Goal: Task Accomplishment & Management: Use online tool/utility

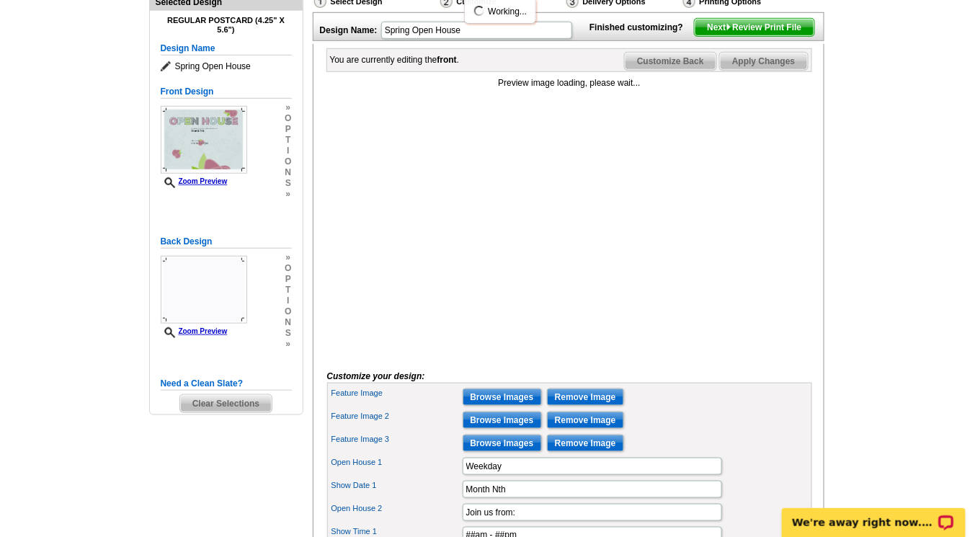
scroll to position [277, 0]
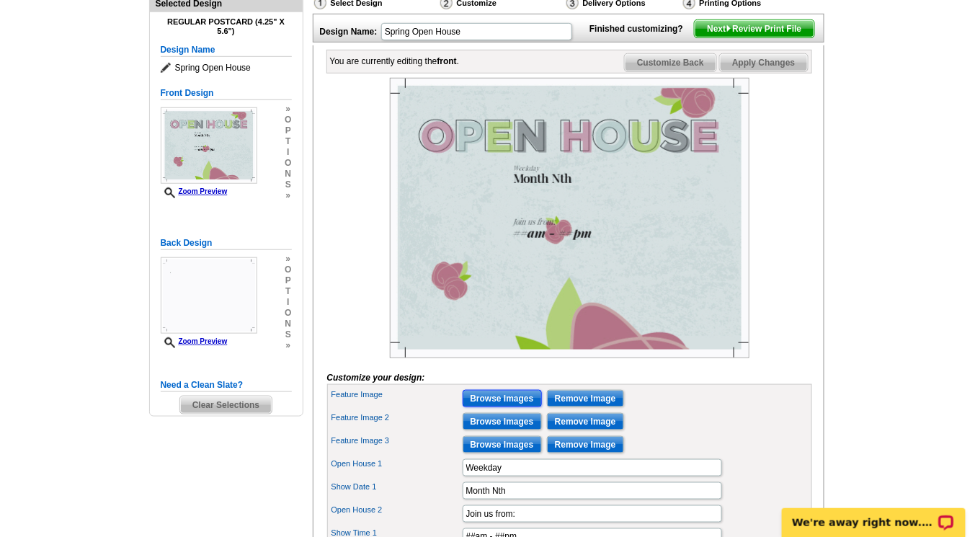
click at [498, 407] on input "Browse Images" at bounding box center [501, 398] width 79 height 17
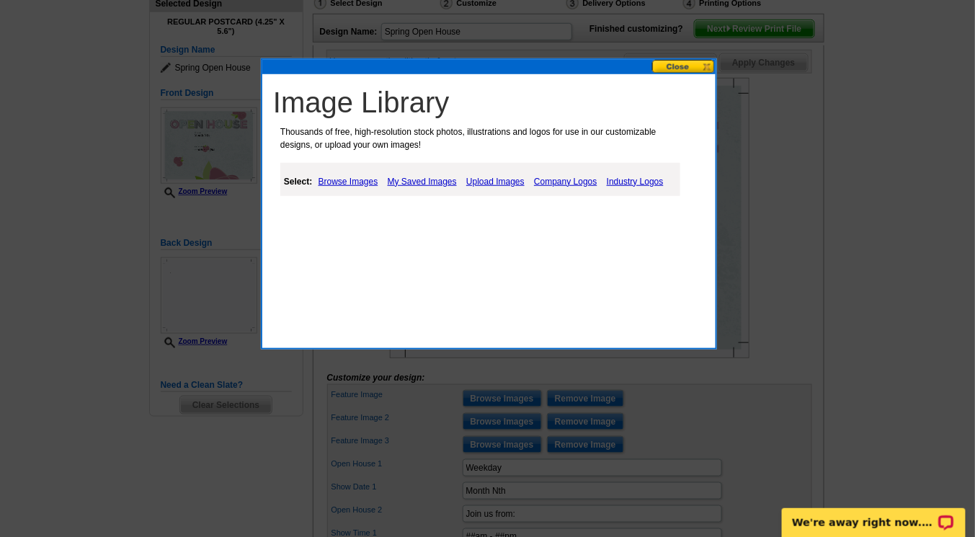
click at [493, 179] on link "Upload Images" at bounding box center [495, 181] width 66 height 17
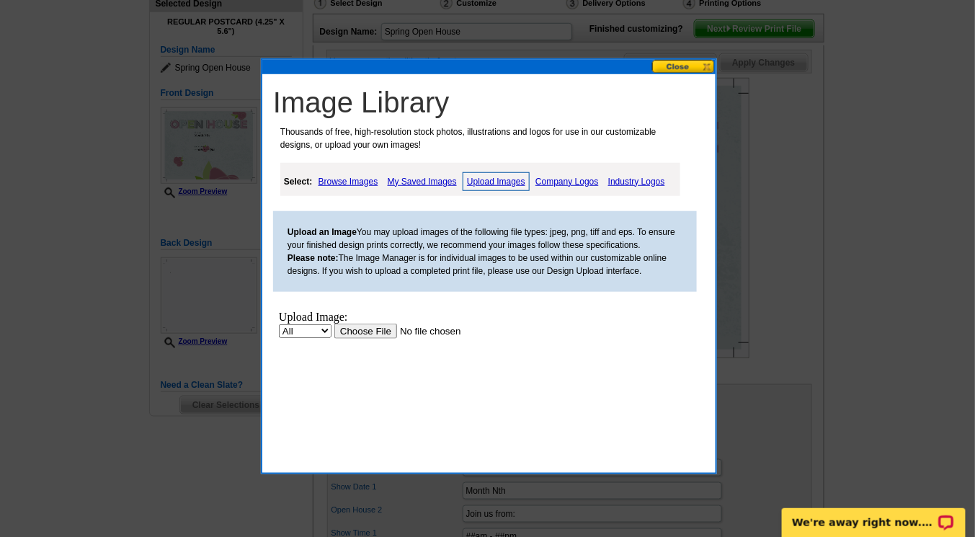
scroll to position [0, 0]
click at [356, 336] on input "file" at bounding box center [425, 330] width 182 height 15
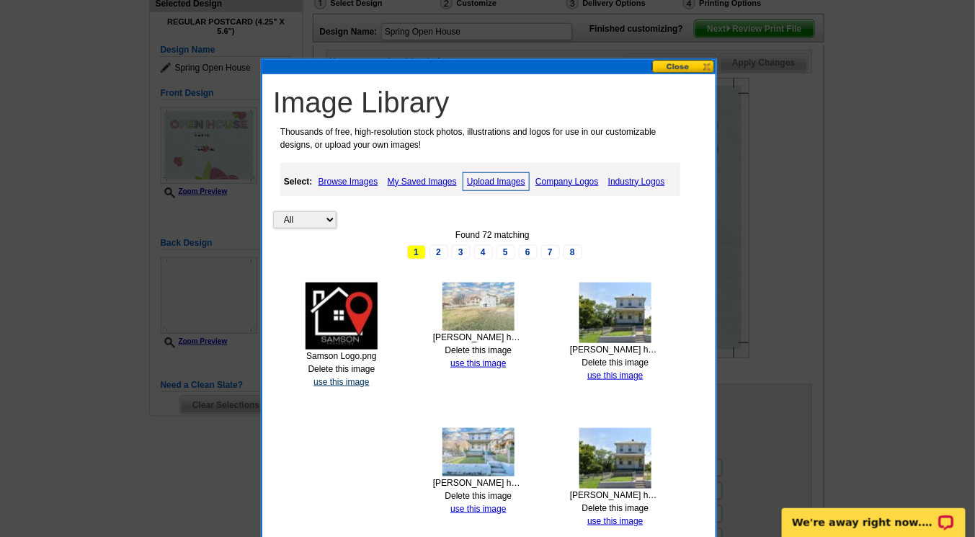
click at [342, 377] on link "use this image" at bounding box center [340, 382] width 55 height 10
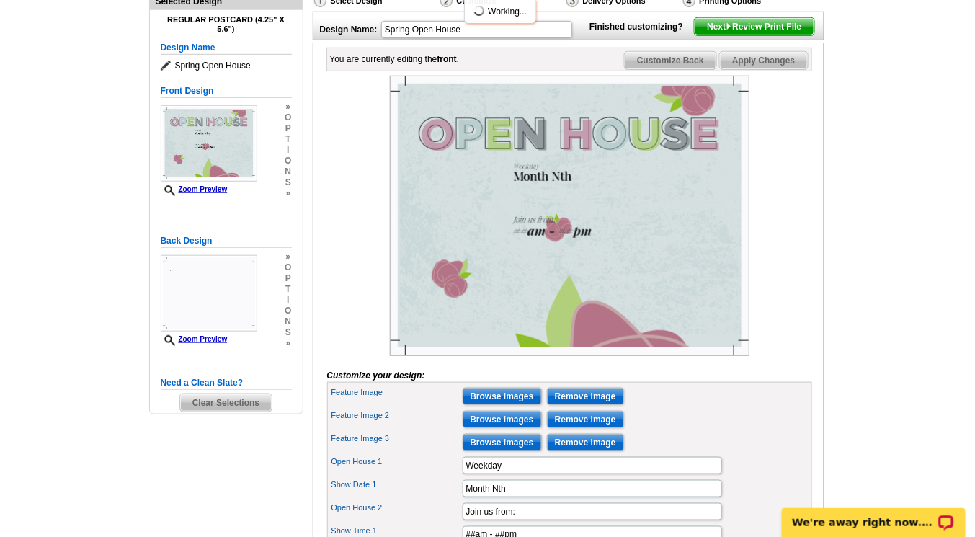
scroll to position [285, 0]
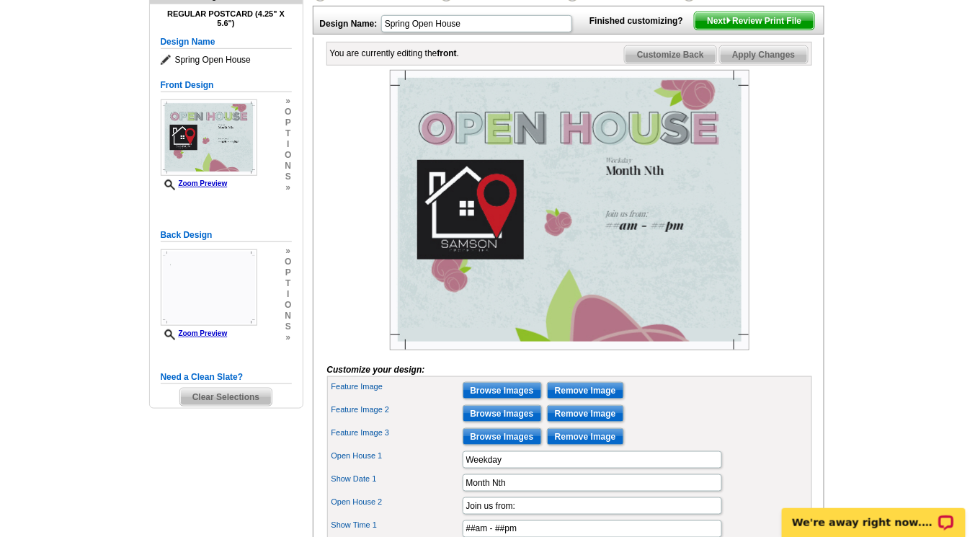
click at [480, 230] on img at bounding box center [569, 210] width 359 height 280
click at [475, 246] on img at bounding box center [569, 210] width 359 height 280
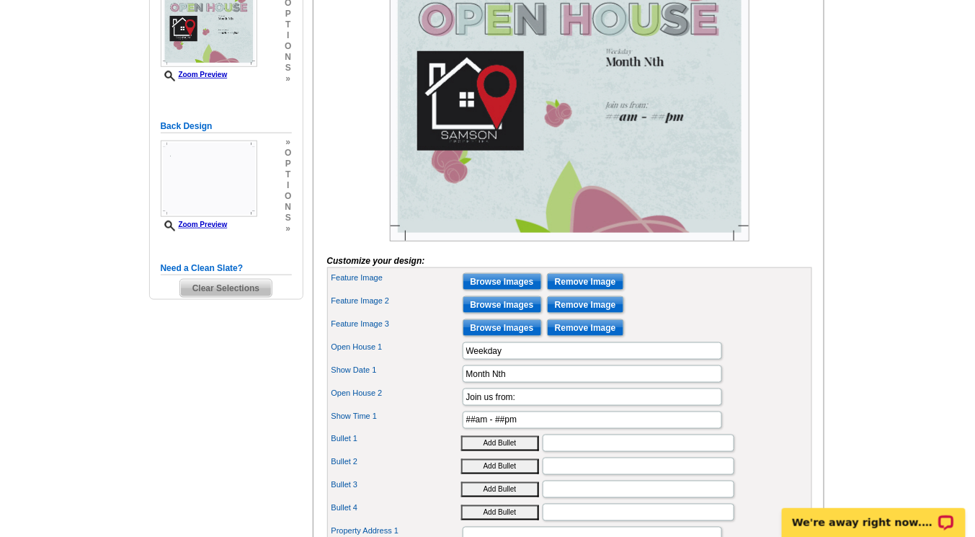
scroll to position [394, 0]
click at [594, 290] on input "Remove Image" at bounding box center [585, 280] width 77 height 17
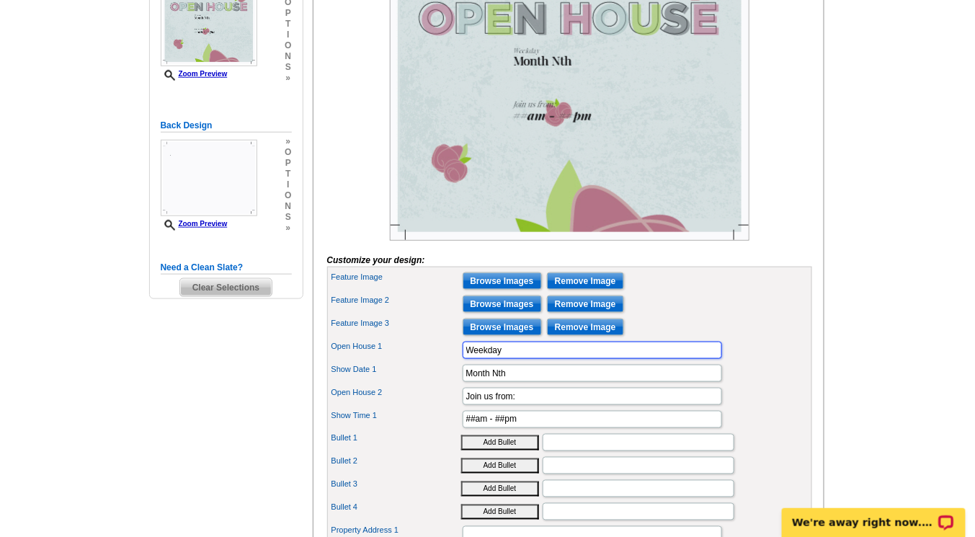
click at [516, 359] on input "Weekday" at bounding box center [591, 349] width 259 height 17
type input "W"
click at [520, 359] on input "Open House 1" at bounding box center [591, 349] width 259 height 17
type input "[STREET_ADDRESS][PERSON_NAME][PERSON_NAME]"
